Goal: Complete application form

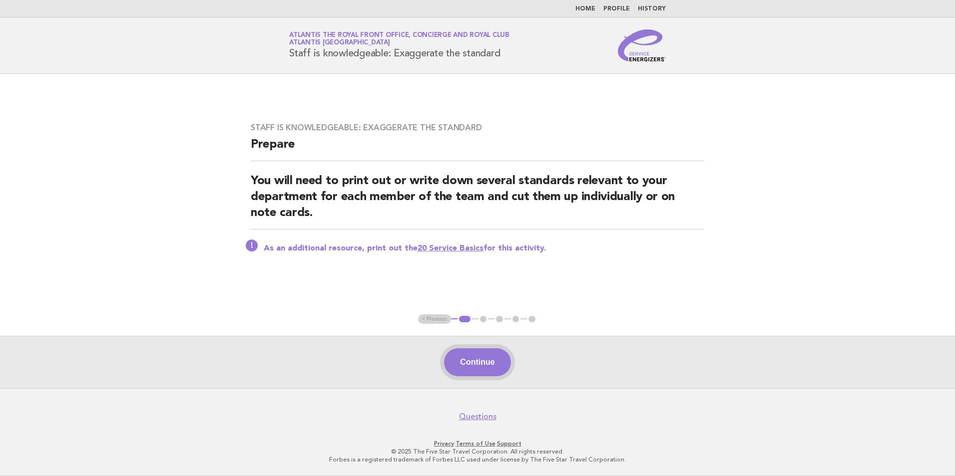
click at [474, 355] on button "Continue" at bounding box center [477, 363] width 66 height 28
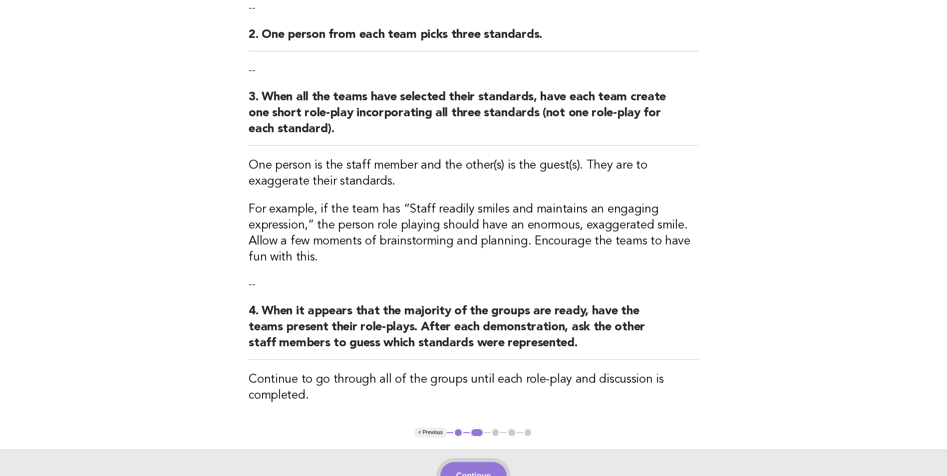
click at [490, 472] on button "Continue" at bounding box center [473, 476] width 66 height 28
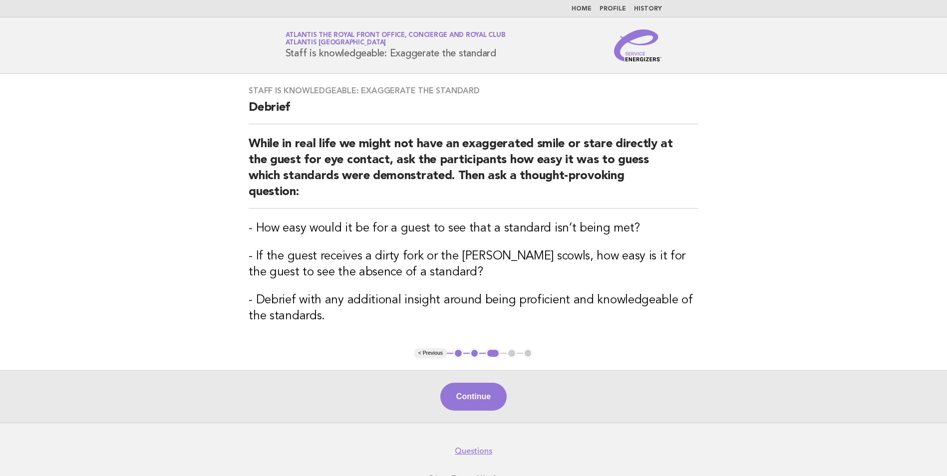
scroll to position [18, 0]
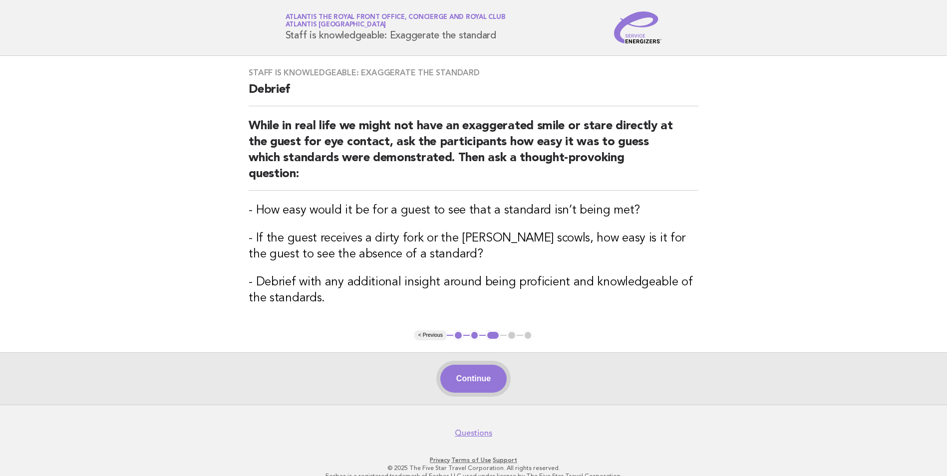
click at [478, 365] on button "Continue" at bounding box center [473, 379] width 66 height 28
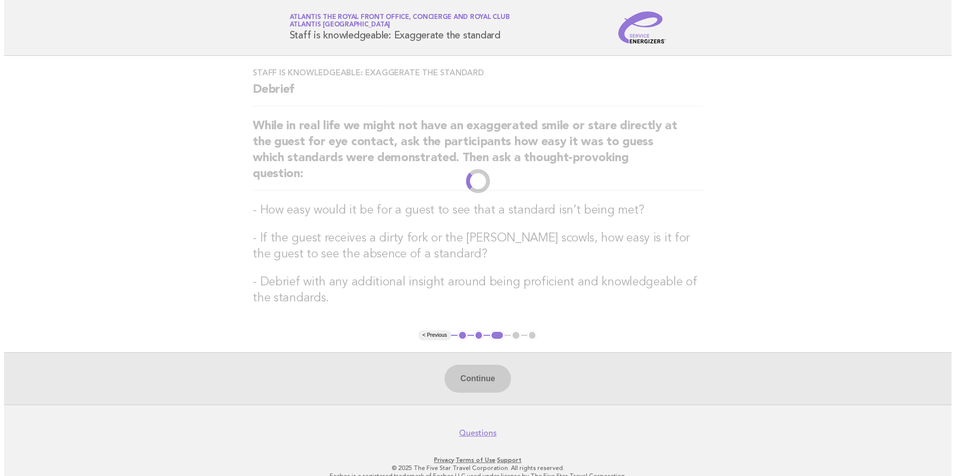
scroll to position [0, 0]
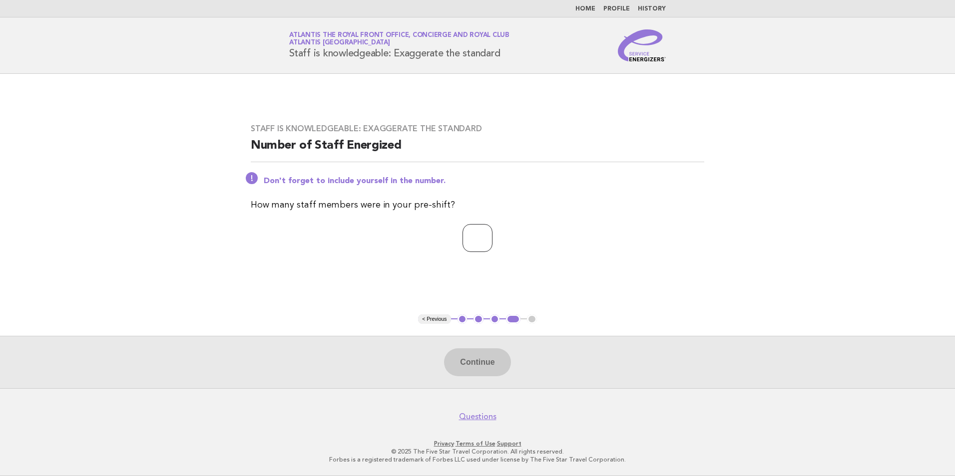
click at [475, 242] on input "number" at bounding box center [477, 238] width 30 height 28
type input "*"
click at [479, 364] on button "Continue" at bounding box center [477, 363] width 66 height 28
